Goal: Navigation & Orientation: Find specific page/section

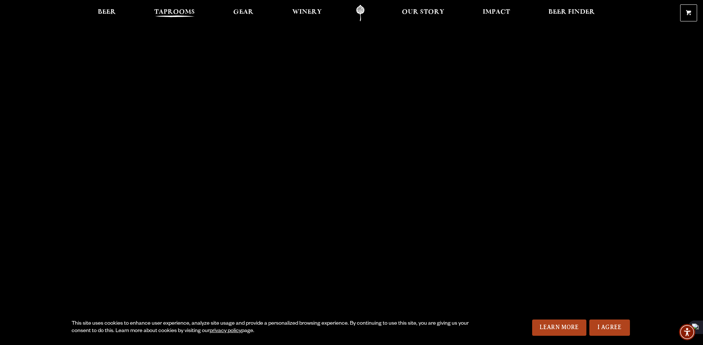
click at [178, 11] on span "Taprooms" at bounding box center [174, 12] width 41 height 6
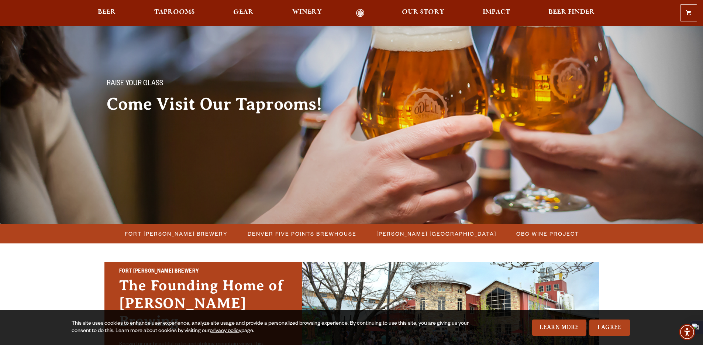
scroll to position [197, 0]
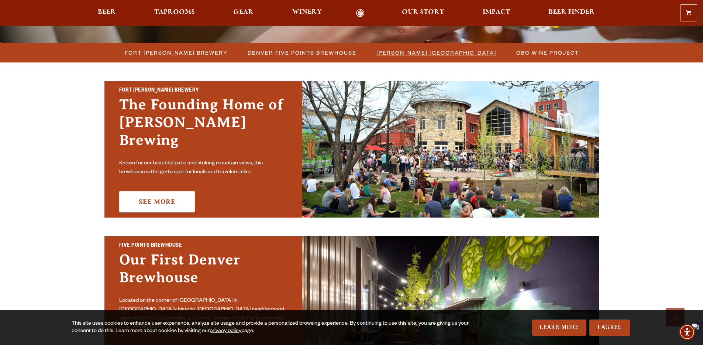
click at [405, 54] on span "[PERSON_NAME] [GEOGRAPHIC_DATA]" at bounding box center [436, 52] width 120 height 11
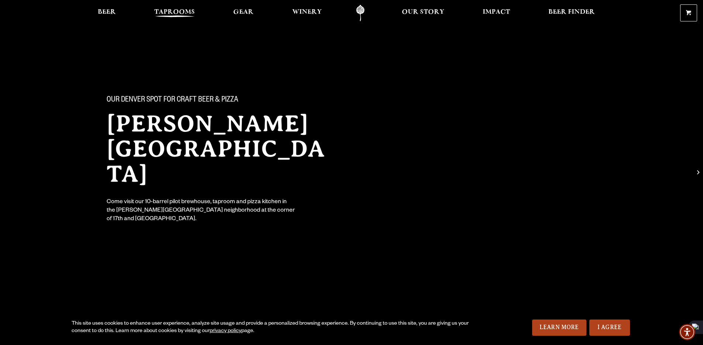
click at [181, 14] on span "Taprooms" at bounding box center [174, 12] width 41 height 6
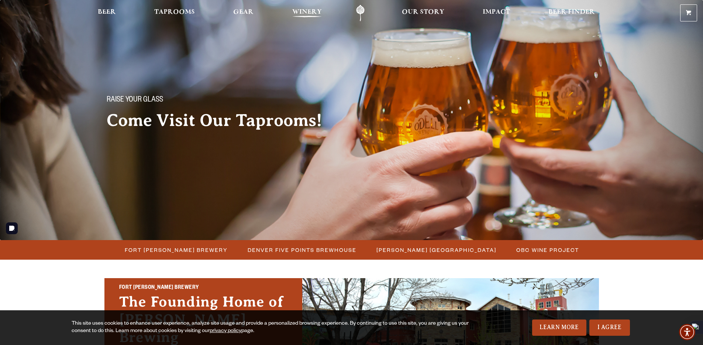
click at [314, 13] on span "Winery" at bounding box center [307, 12] width 30 height 6
click at [562, 14] on span "Beer Finder" at bounding box center [571, 12] width 46 height 6
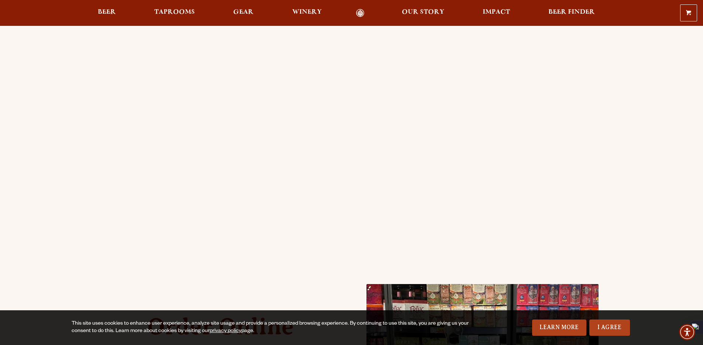
scroll to position [6, 0]
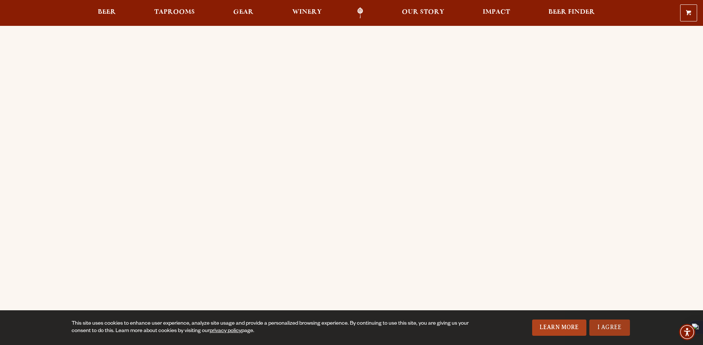
click at [617, 324] on link "I Agree" at bounding box center [609, 327] width 41 height 16
